Goal: Check status: Check status

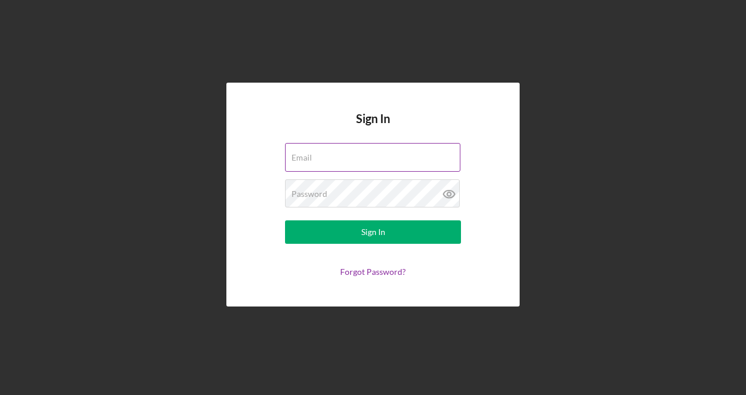
click at [312, 154] on label "Email" at bounding box center [301, 157] width 21 height 9
click at [332, 154] on input "Email" at bounding box center [372, 157] width 175 height 28
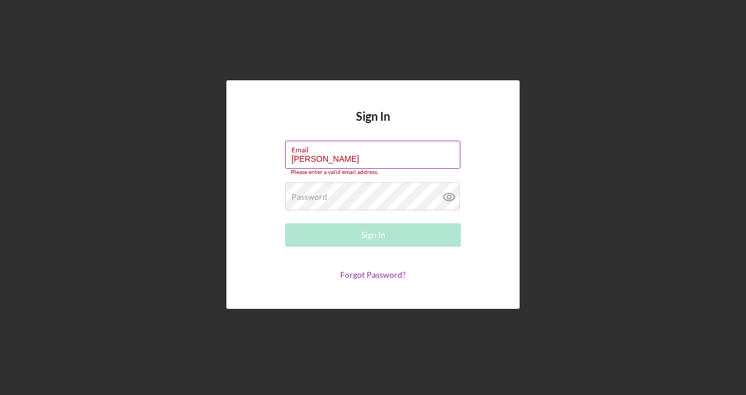
type input "[EMAIL_ADDRESS][DOMAIN_NAME]"
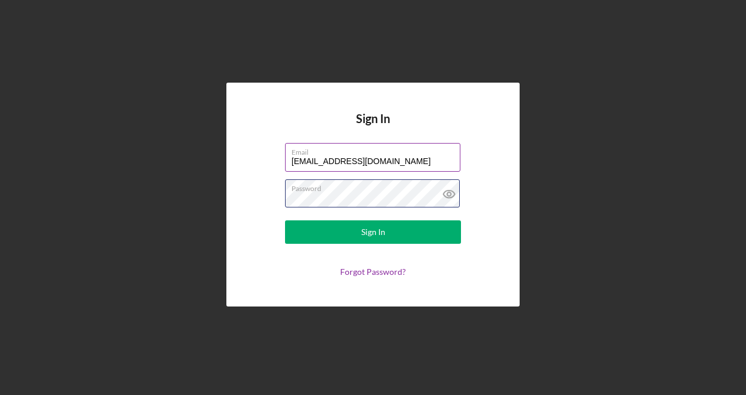
click at [285, 220] on button "Sign In" at bounding box center [373, 231] width 176 height 23
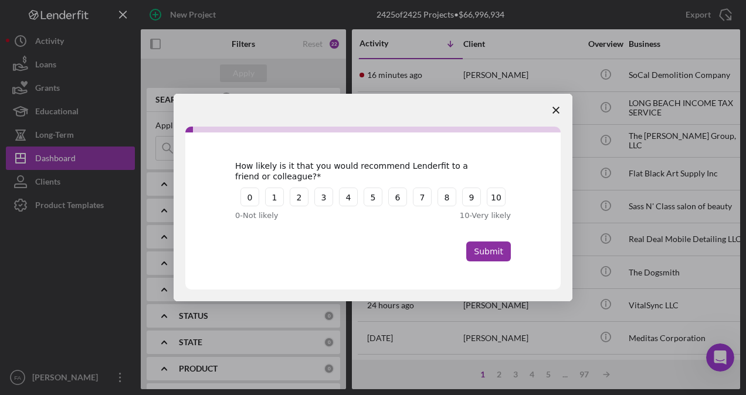
click at [555, 110] on polygon "Close survey" at bounding box center [555, 110] width 7 height 7
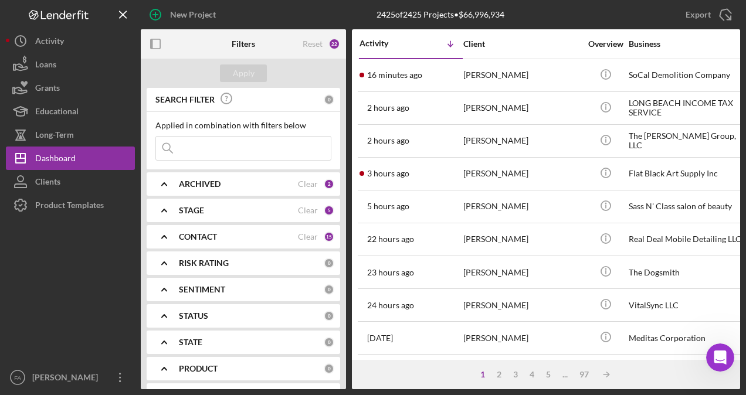
click at [213, 152] on input at bounding box center [243, 148] width 175 height 23
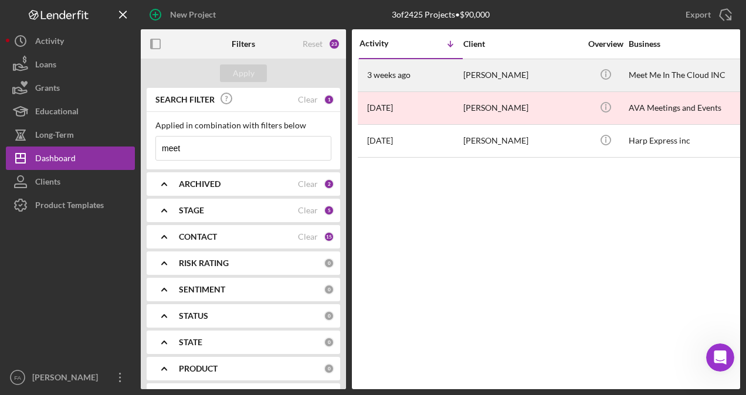
type input "meet"
click at [550, 72] on div "[PERSON_NAME]" at bounding box center [521, 75] width 117 height 31
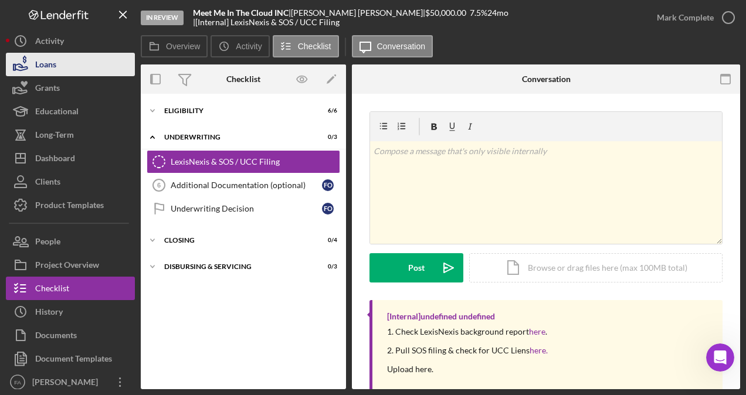
click at [63, 62] on button "Loans" at bounding box center [70, 64] width 129 height 23
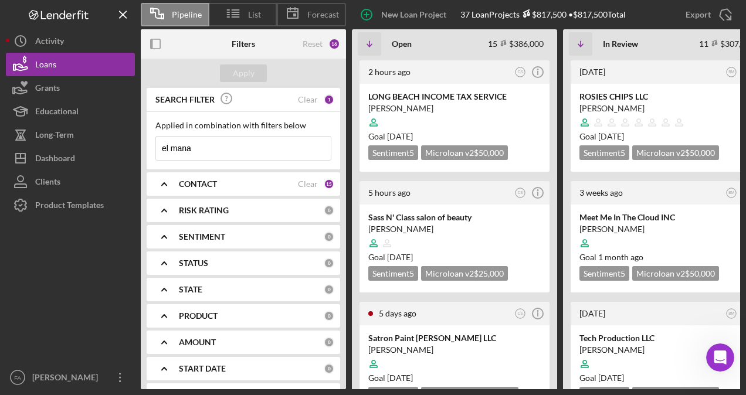
click at [215, 151] on input "el mana" at bounding box center [243, 148] width 175 height 23
type input "e"
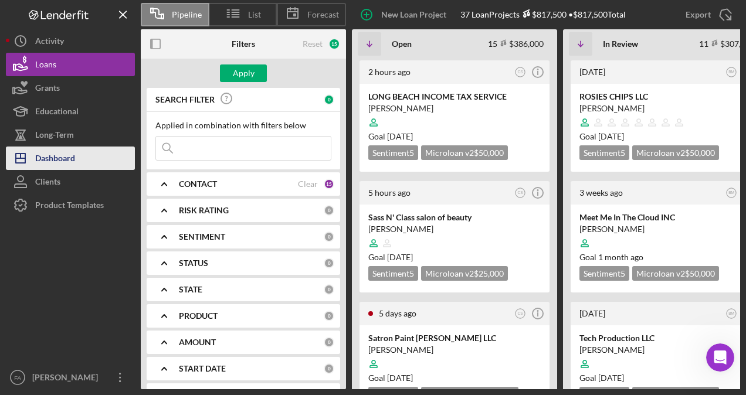
click at [63, 158] on div "Dashboard" at bounding box center [55, 160] width 40 height 26
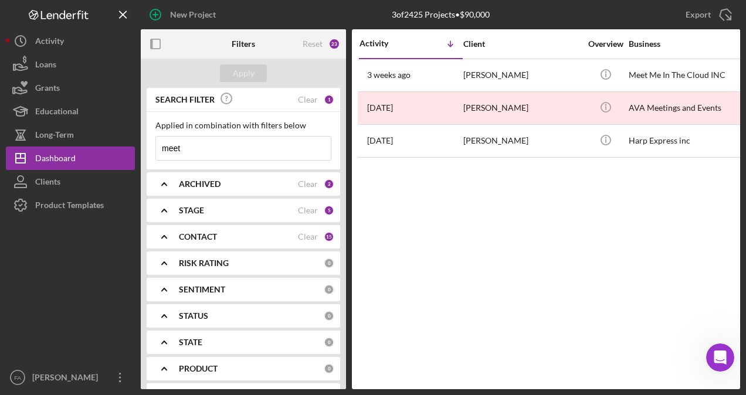
click at [217, 152] on input "meet" at bounding box center [243, 148] width 175 height 23
click at [240, 207] on div "STAGE" at bounding box center [238, 210] width 119 height 9
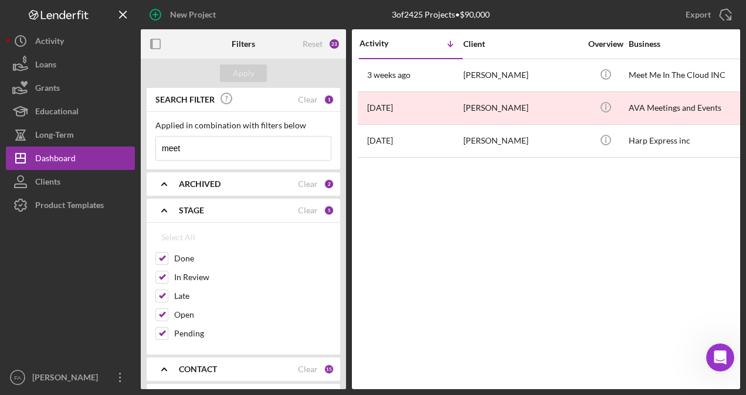
click at [268, 182] on div "ARCHIVED" at bounding box center [238, 183] width 119 height 9
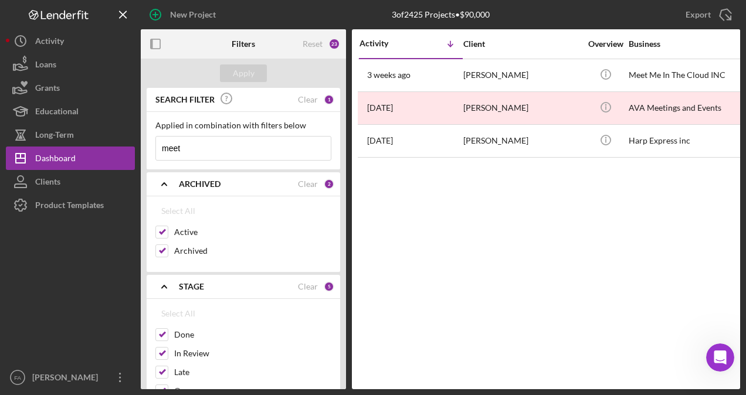
click at [268, 182] on div "ARCHIVED" at bounding box center [238, 183] width 119 height 9
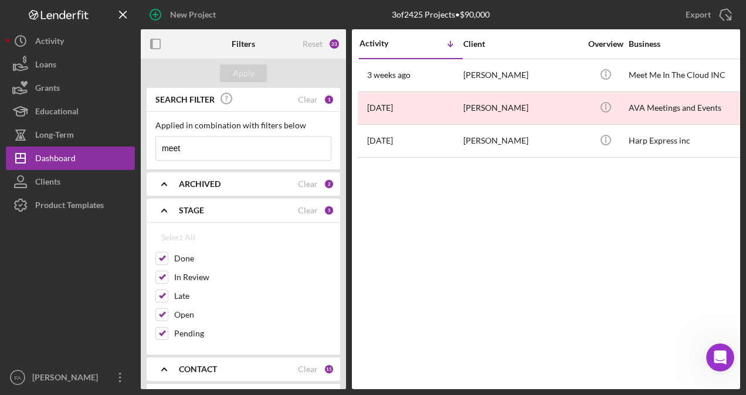
click at [260, 211] on div "STAGE" at bounding box center [238, 210] width 119 height 9
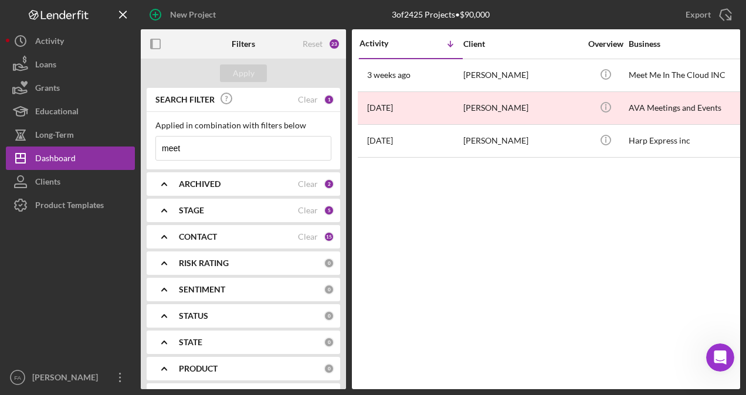
click at [259, 237] on div "CONTACT" at bounding box center [238, 236] width 119 height 9
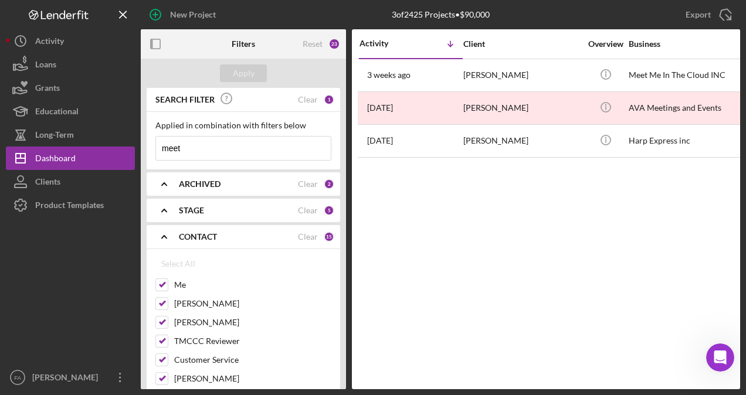
click at [242, 233] on div "CONTACT" at bounding box center [238, 236] width 119 height 9
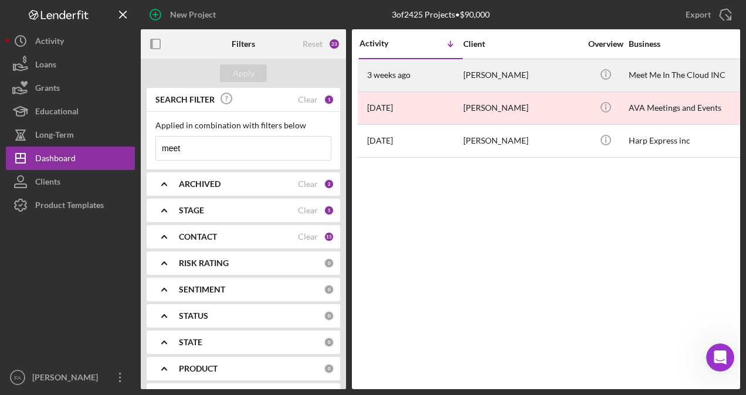
click at [516, 82] on div "[PERSON_NAME]" at bounding box center [521, 75] width 117 height 31
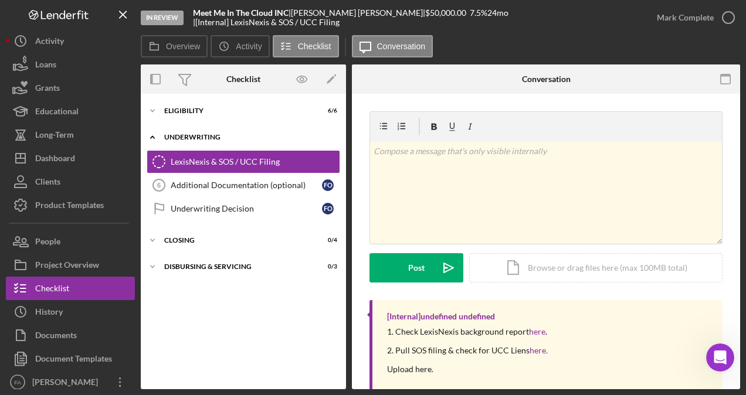
click at [245, 135] on div "Underwriting" at bounding box center [247, 137] width 167 height 7
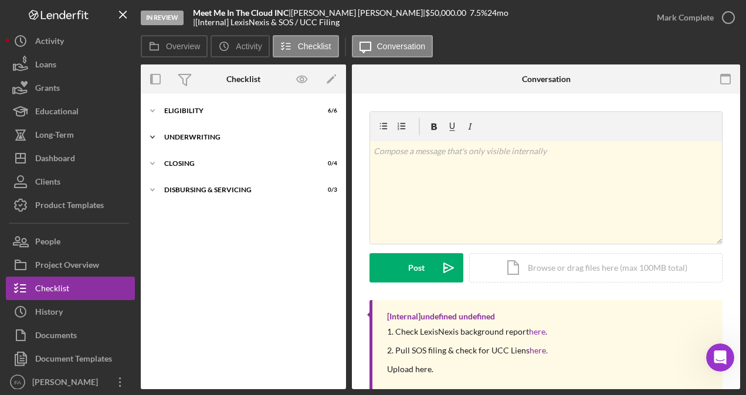
click at [226, 133] on div "Icon/Expander Underwriting 0 / 3" at bounding box center [243, 136] width 205 height 23
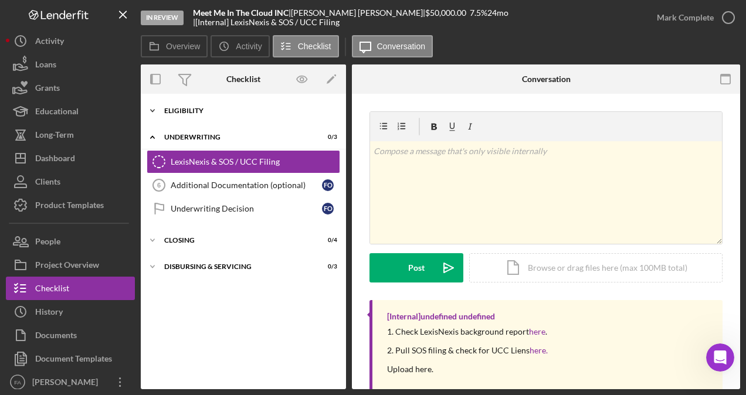
click at [228, 103] on div "Icon/Expander Eligibility 6 / 6" at bounding box center [243, 110] width 205 height 23
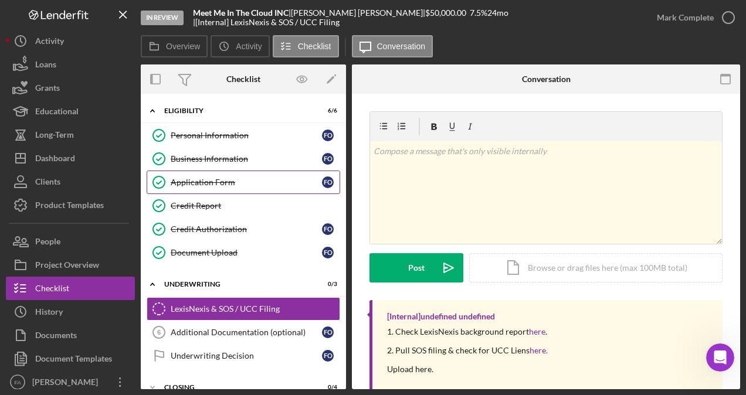
click at [250, 186] on link "Application Form Application Form F O" at bounding box center [243, 182] width 193 height 23
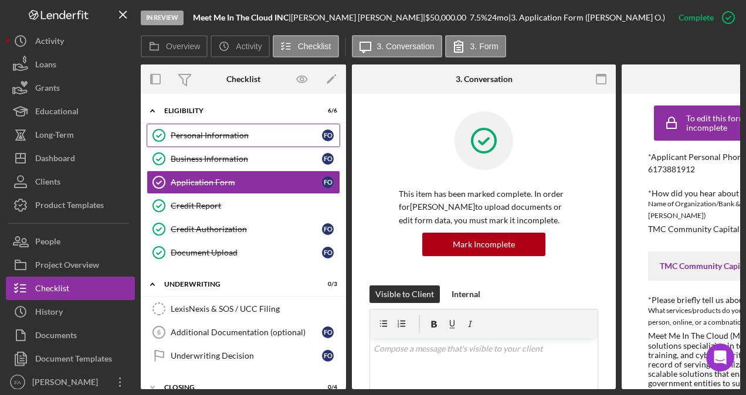
click at [237, 138] on div "Personal Information" at bounding box center [246, 135] width 151 height 9
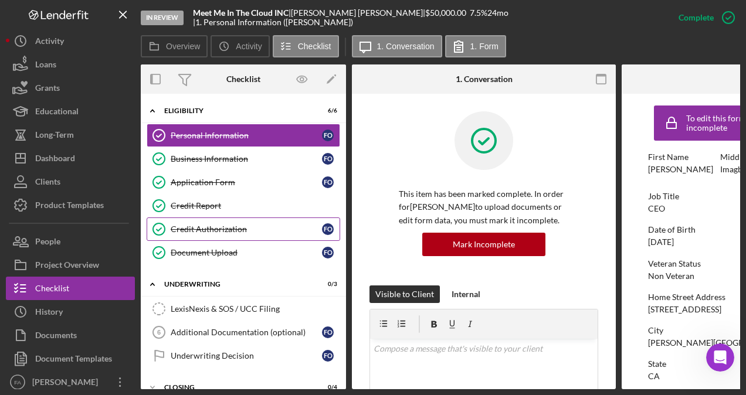
click at [247, 224] on div "Credit Authorization" at bounding box center [246, 228] width 151 height 9
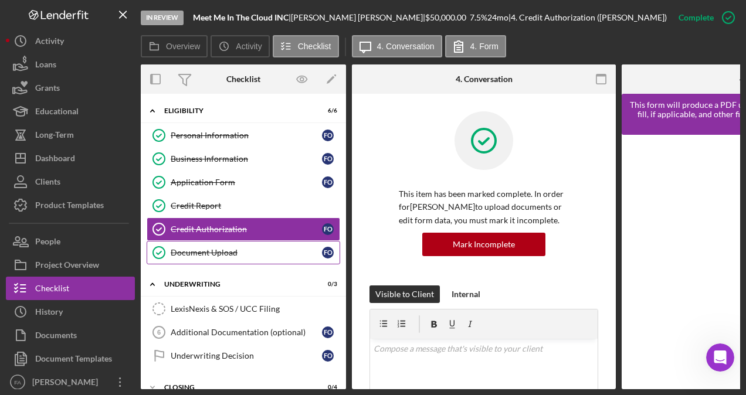
click at [247, 248] on div "Document Upload" at bounding box center [246, 252] width 151 height 9
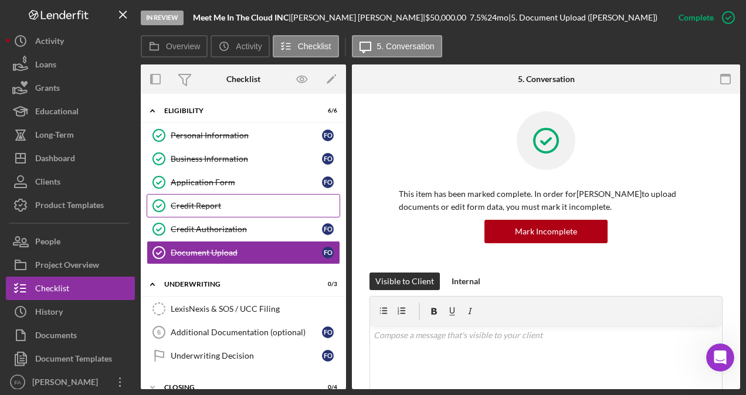
click at [256, 207] on div "Credit Report" at bounding box center [255, 205] width 169 height 9
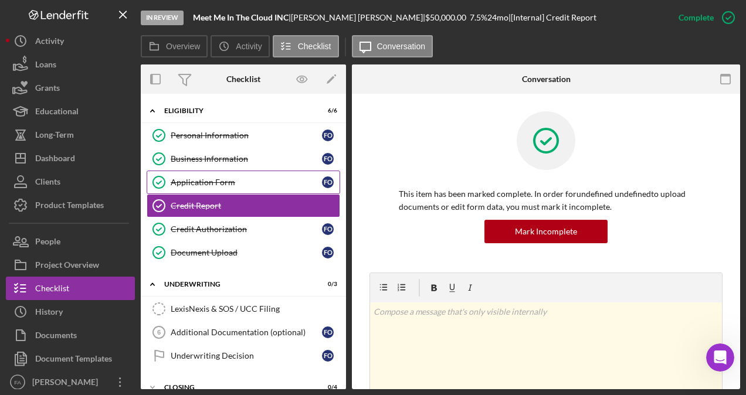
click at [260, 178] on div "Application Form" at bounding box center [246, 182] width 151 height 9
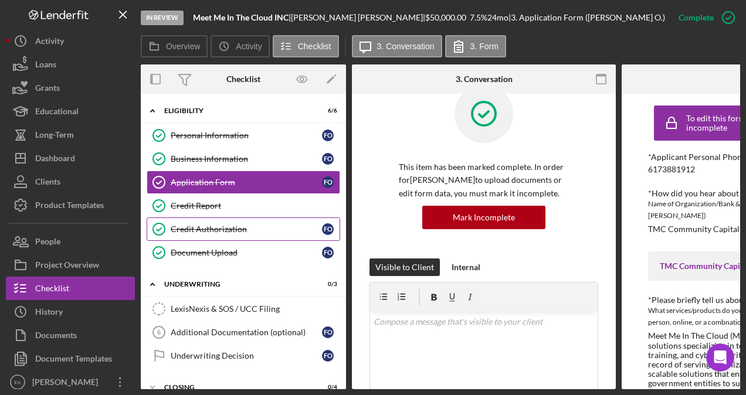
scroll to position [42, 0]
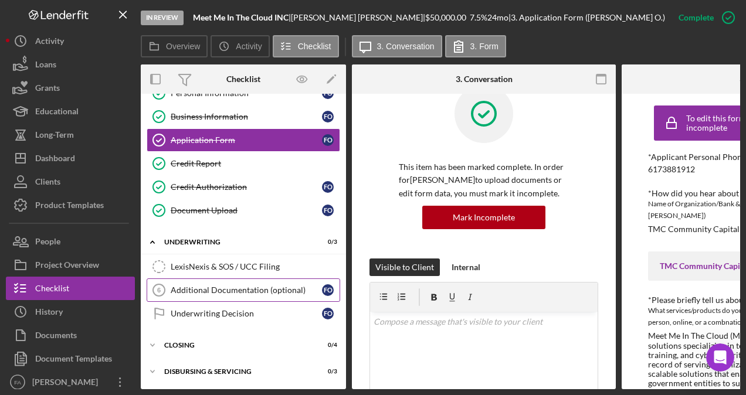
click at [264, 291] on link "Additional Documentation (optional) 6 Additional Documentation (optional) F O" at bounding box center [243, 289] width 193 height 23
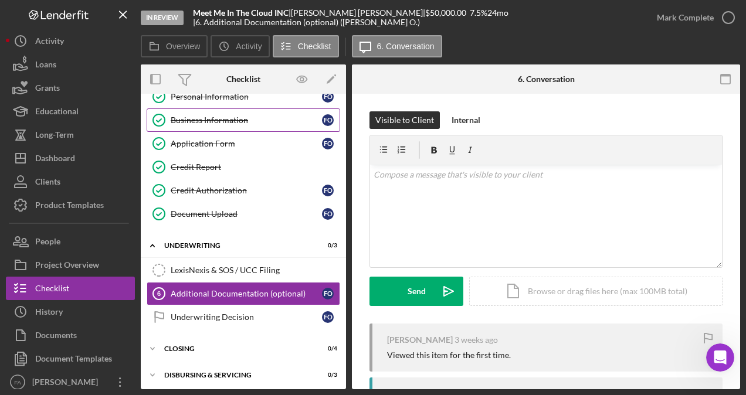
click at [250, 117] on div "Business Information" at bounding box center [246, 119] width 151 height 9
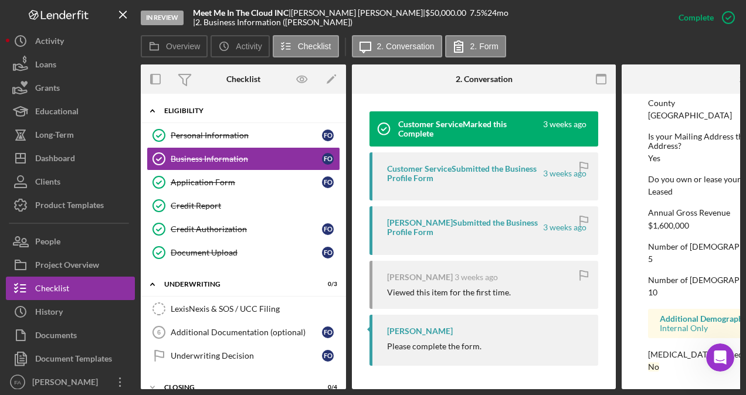
click at [236, 111] on div "Eligibility" at bounding box center [247, 110] width 167 height 7
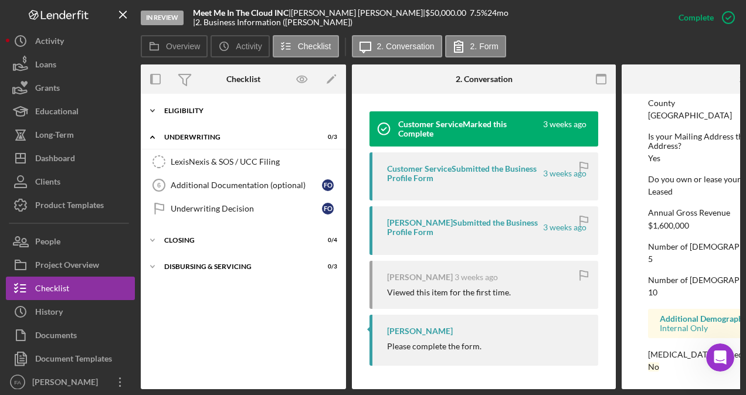
click at [236, 111] on div "Eligibility" at bounding box center [247, 110] width 167 height 7
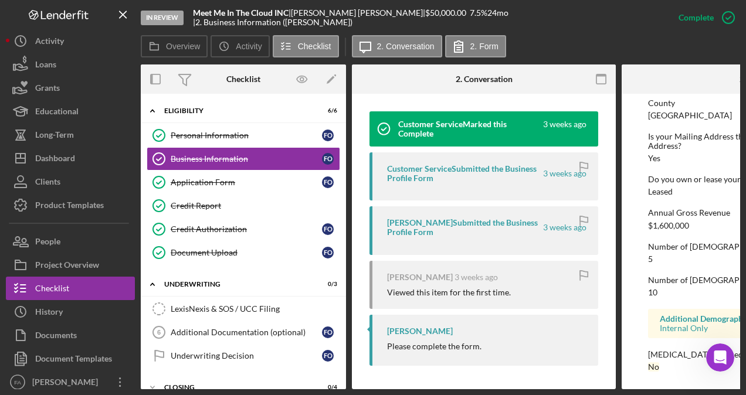
click at [390, 24] on div "In Review Meet Me In The Cloud INC | [PERSON_NAME] | $50,000.00 7.5 % 24 mo | 2…" at bounding box center [404, 17] width 526 height 35
